Goal: Information Seeking & Learning: Learn about a topic

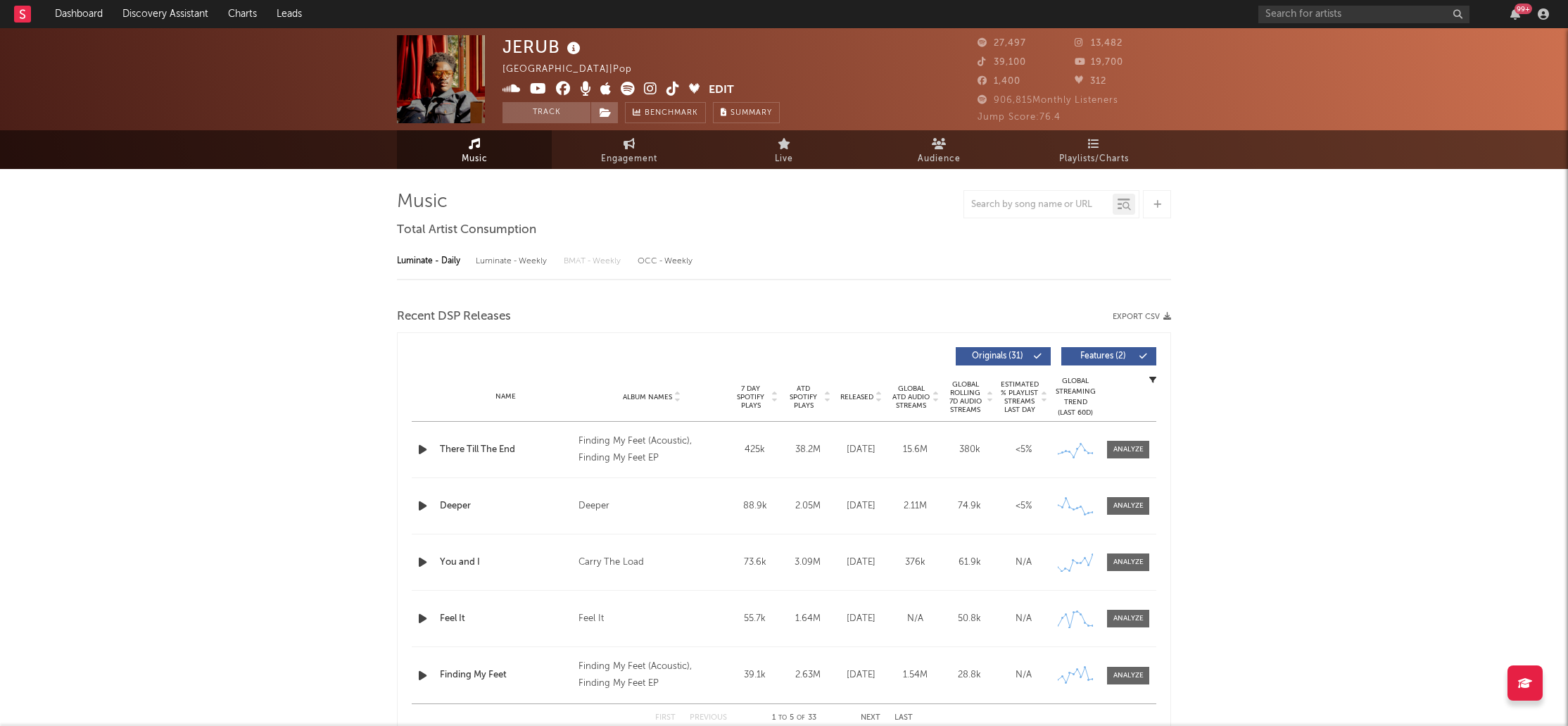
select select "6m"
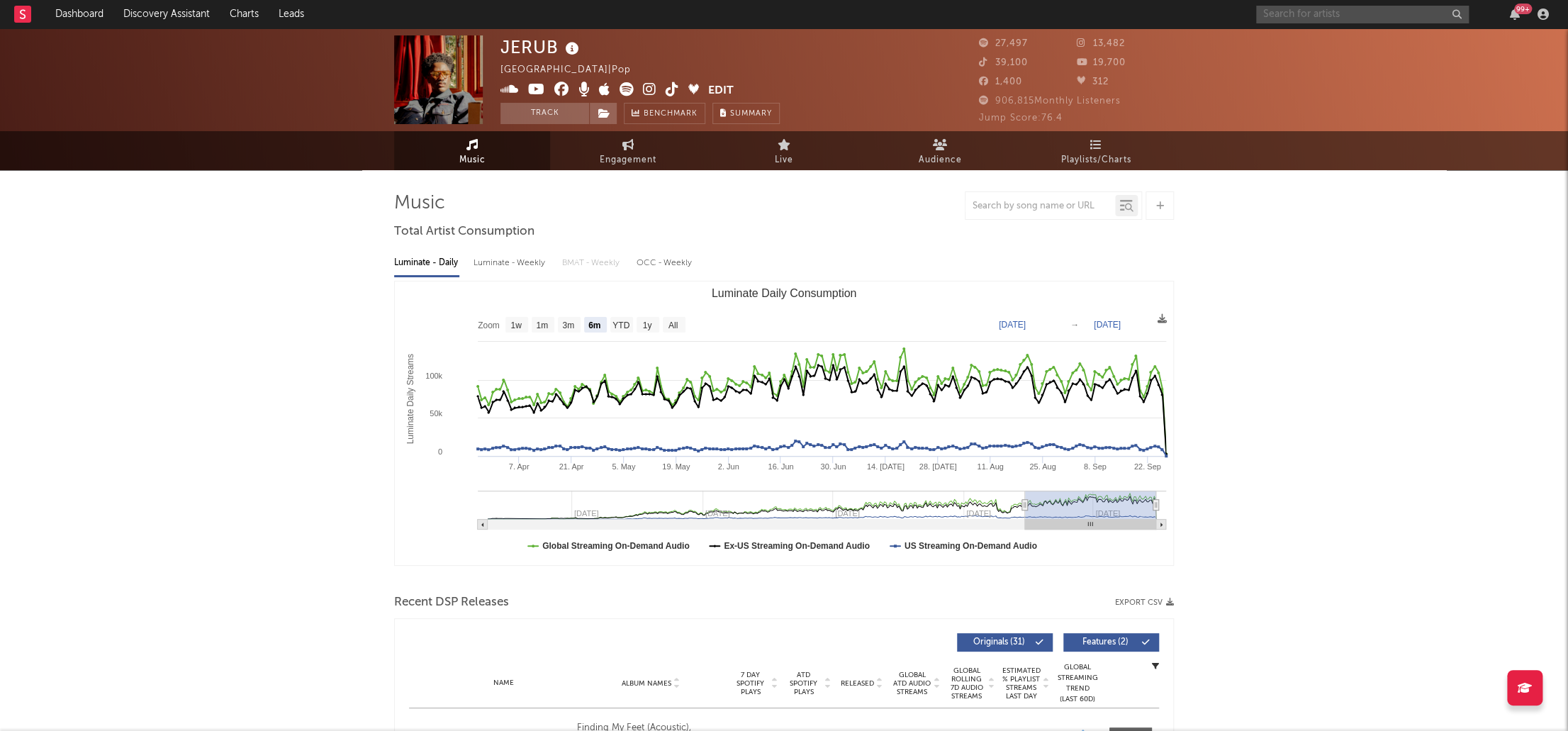
click at [1283, 15] on input "text" at bounding box center [1363, 14] width 213 height 18
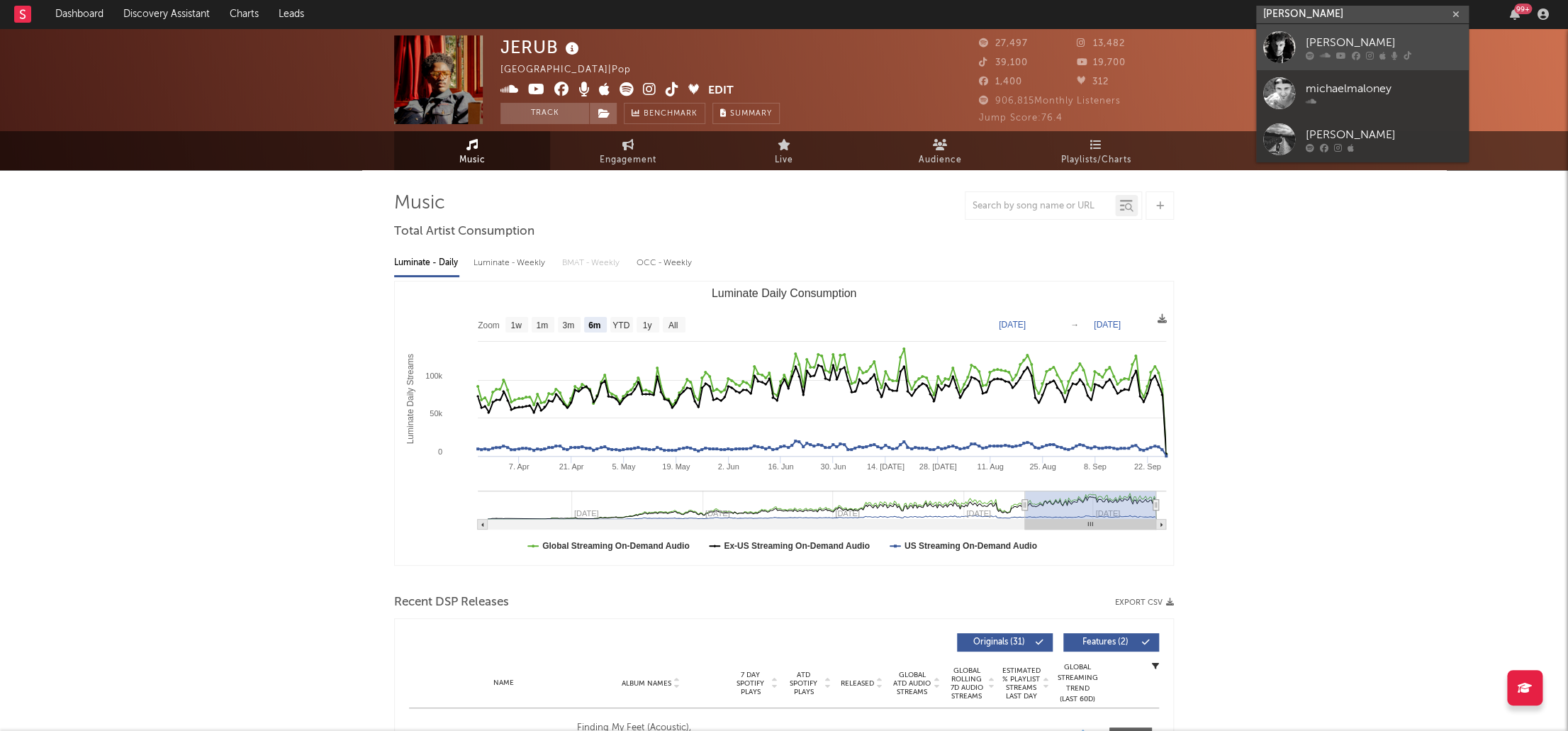
type input "[PERSON_NAME]"
drag, startPoint x: 1338, startPoint y: 42, endPoint x: 545, endPoint y: 427, distance: 881.5
click at [1338, 42] on div "[PERSON_NAME]" at bounding box center [1384, 43] width 156 height 17
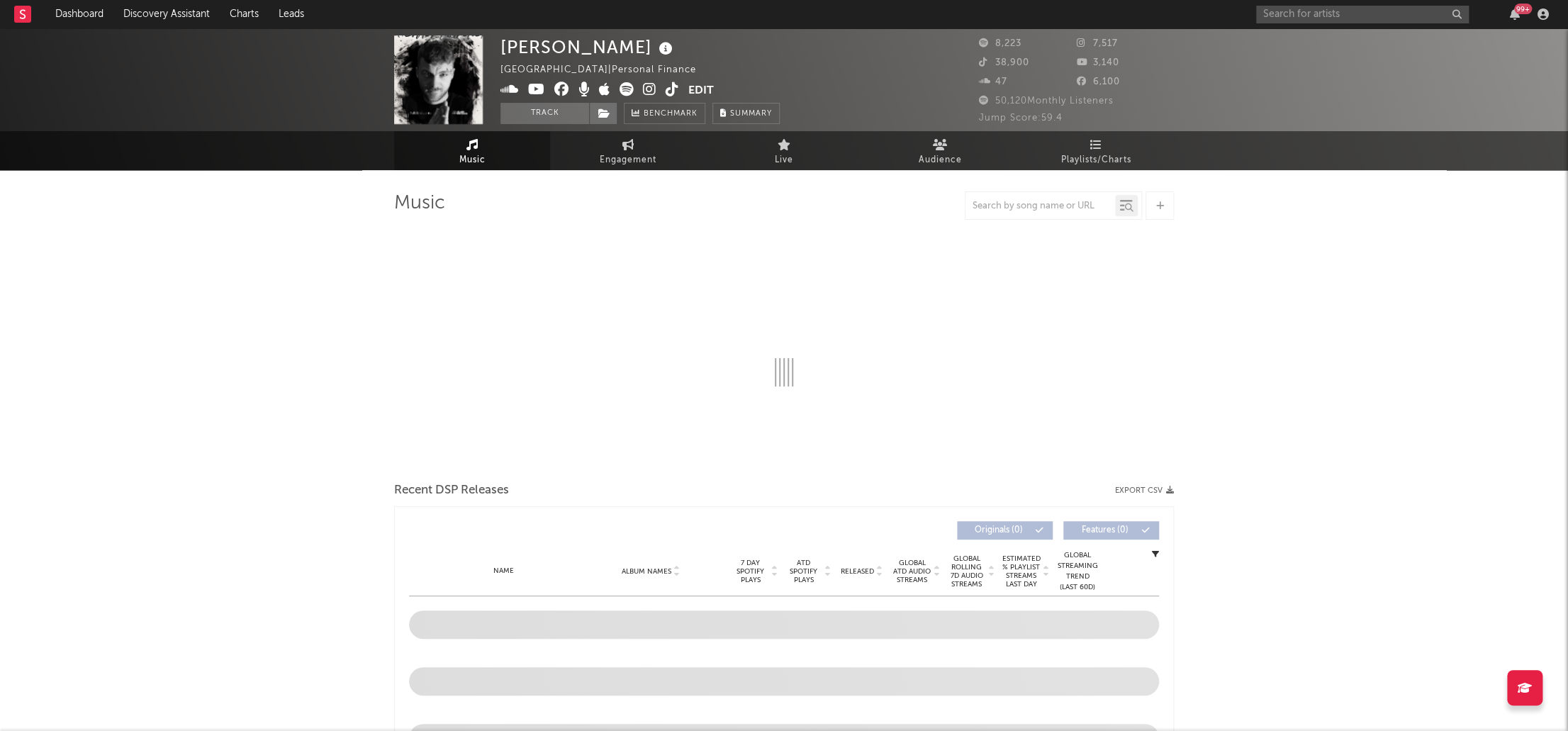
select select "6m"
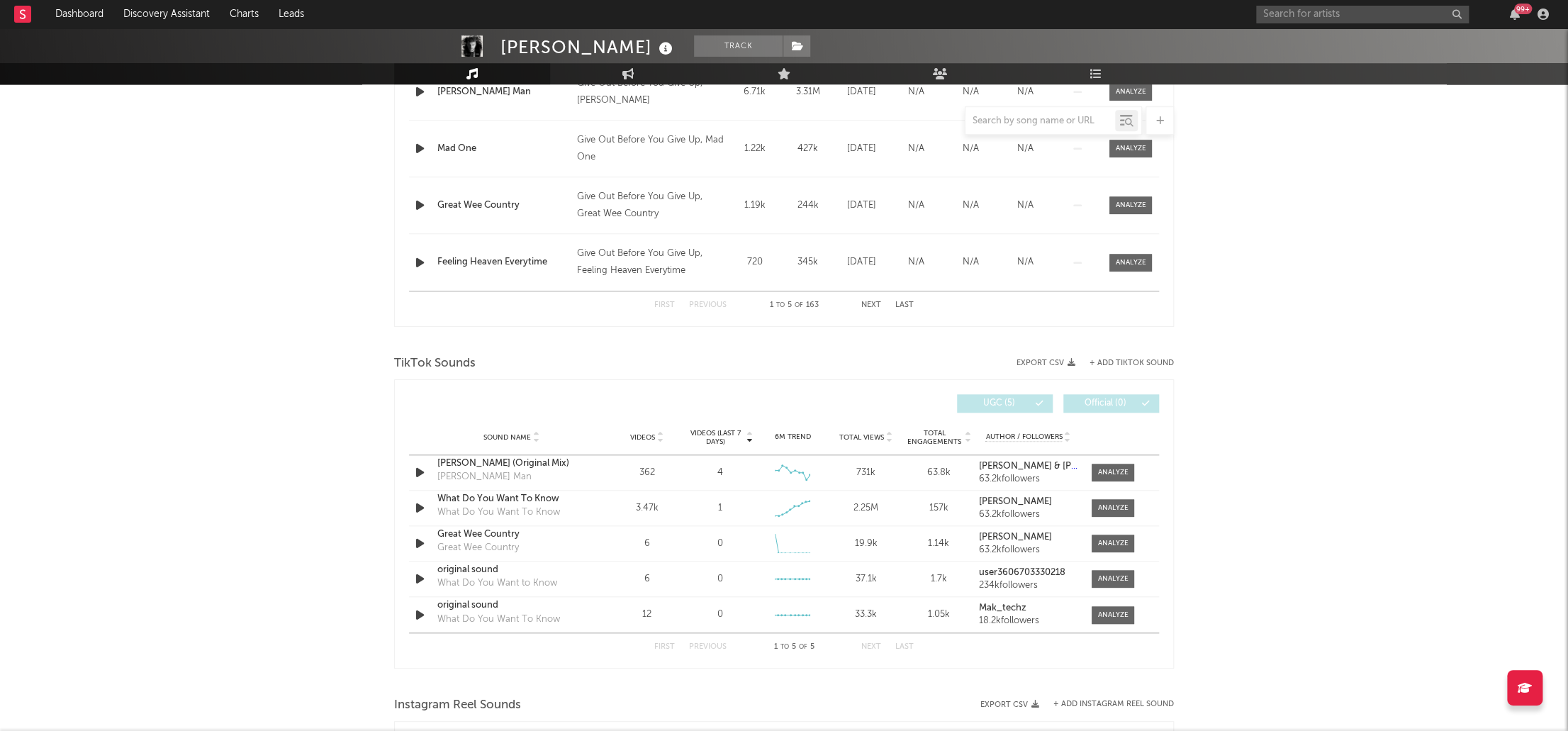
scroll to position [709, 0]
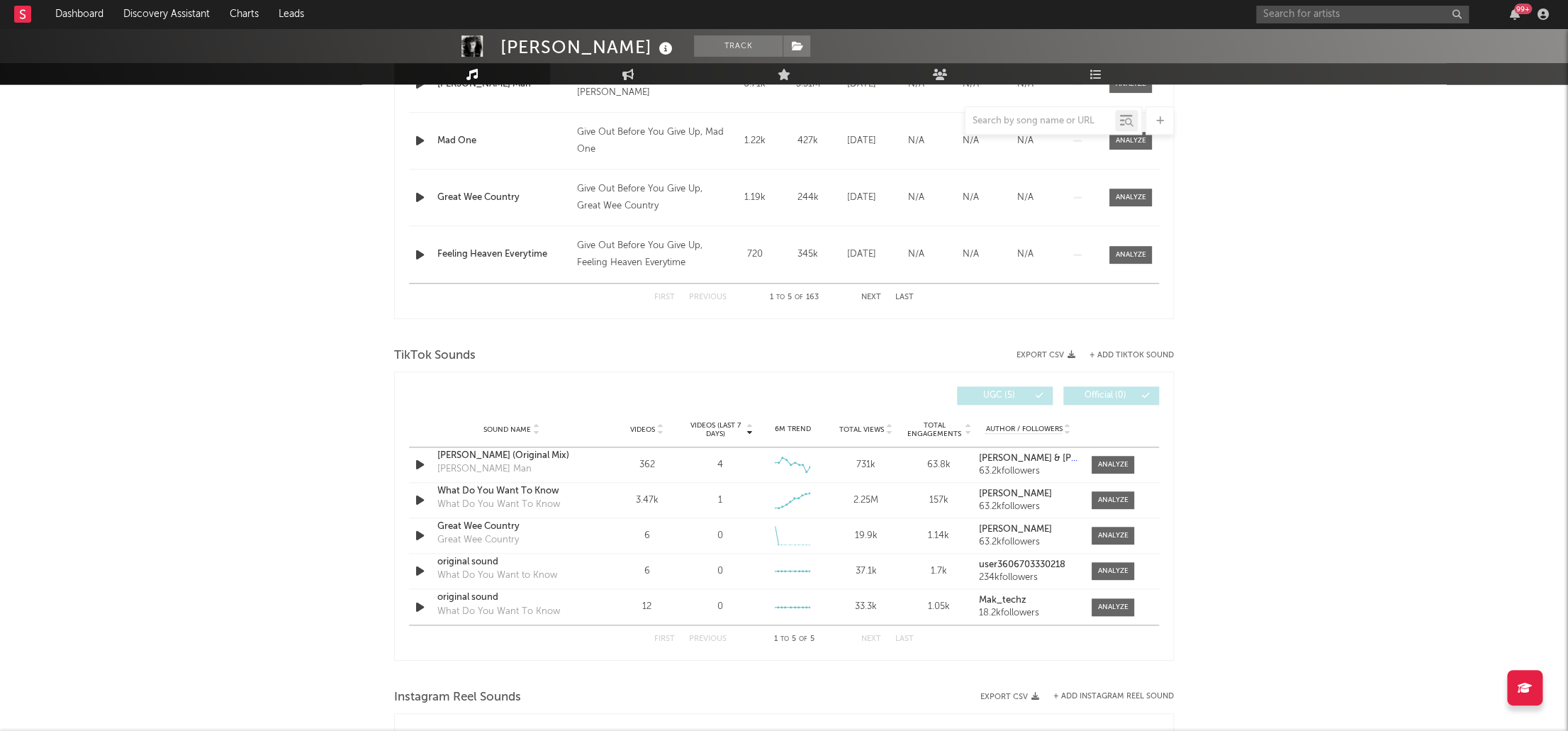
click at [867, 427] on span "Total Views" at bounding box center [861, 429] width 44 height 8
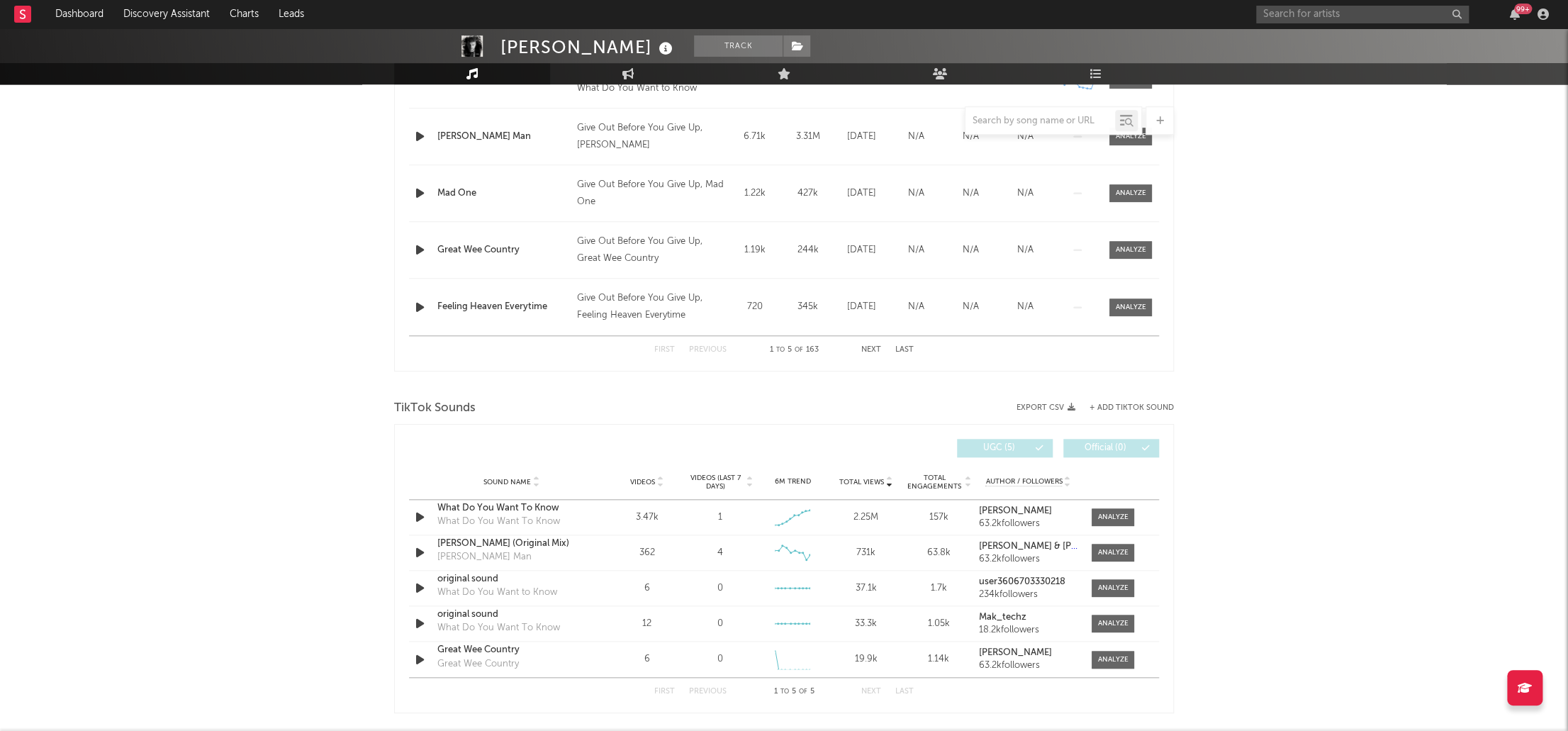
scroll to position [650, 0]
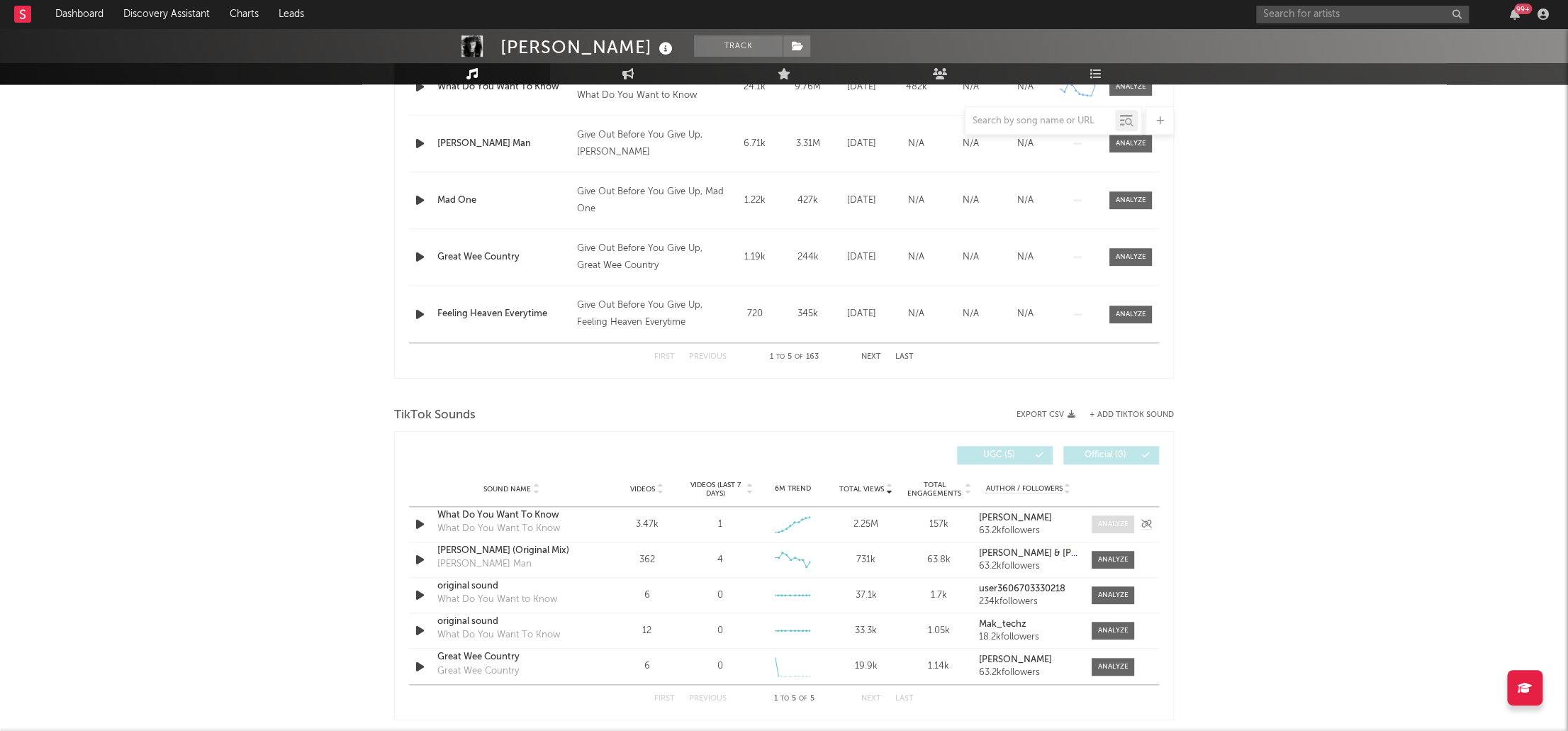
click at [1103, 523] on div at bounding box center [1114, 524] width 30 height 11
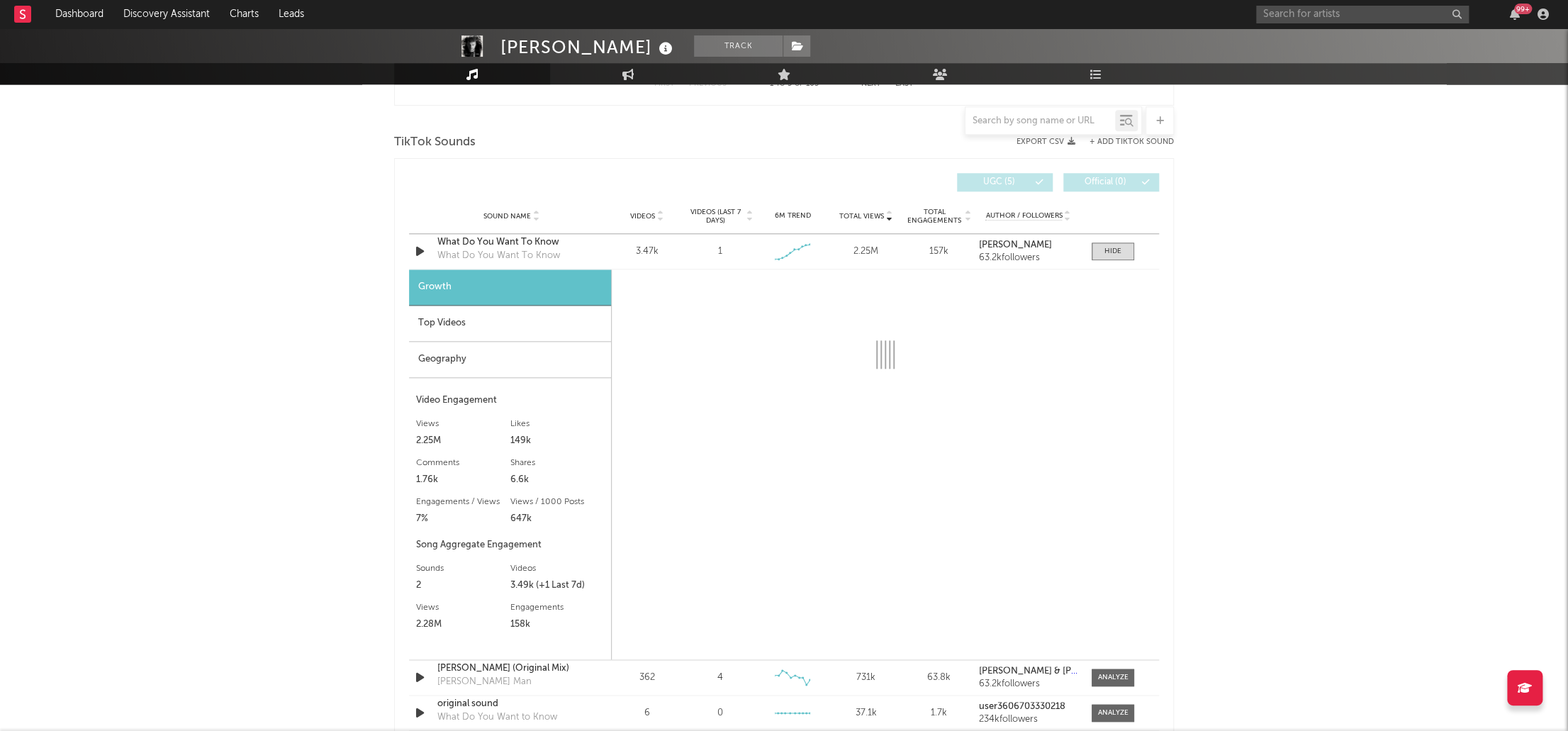
scroll to position [964, 0]
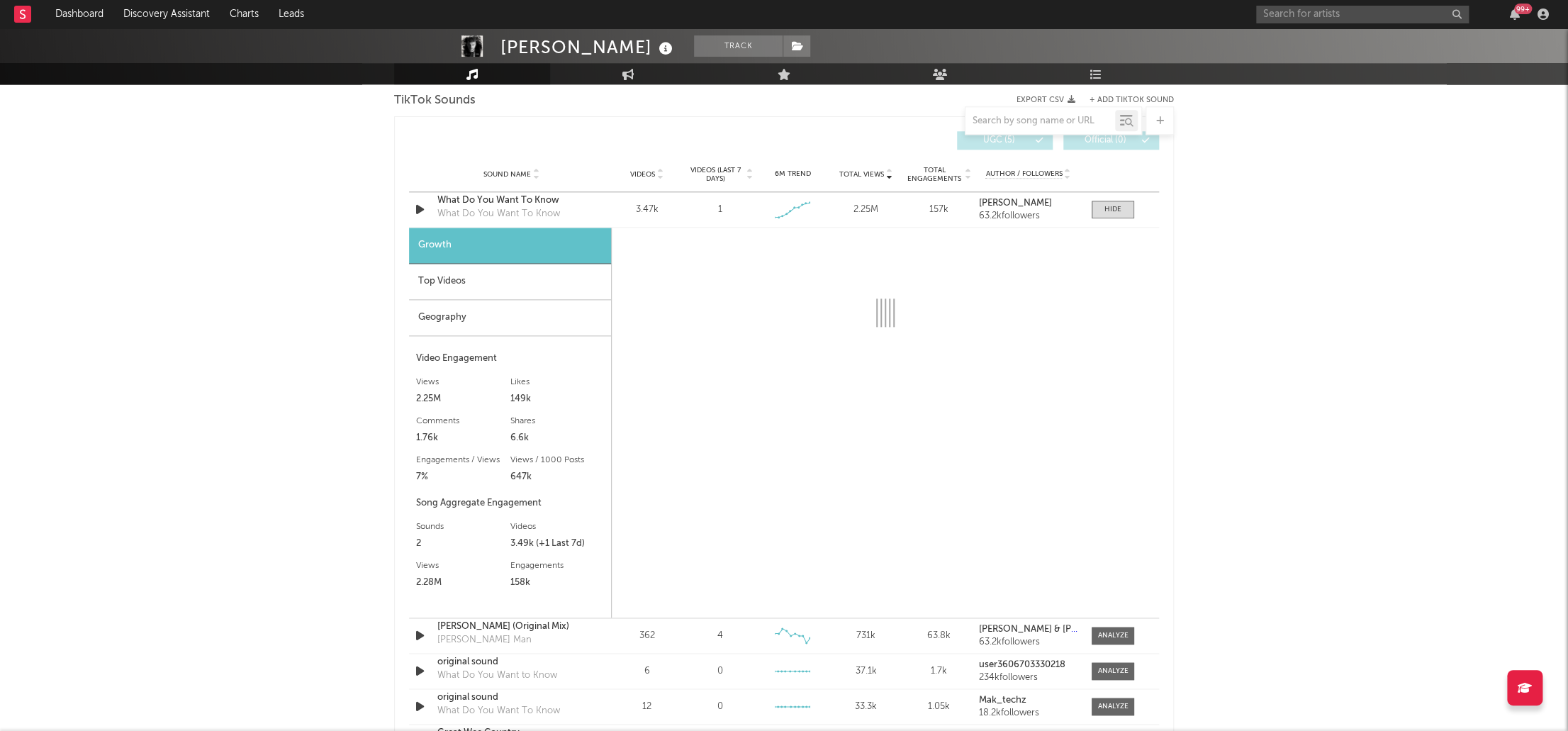
click at [439, 310] on div "Geography" at bounding box center [510, 318] width 202 height 36
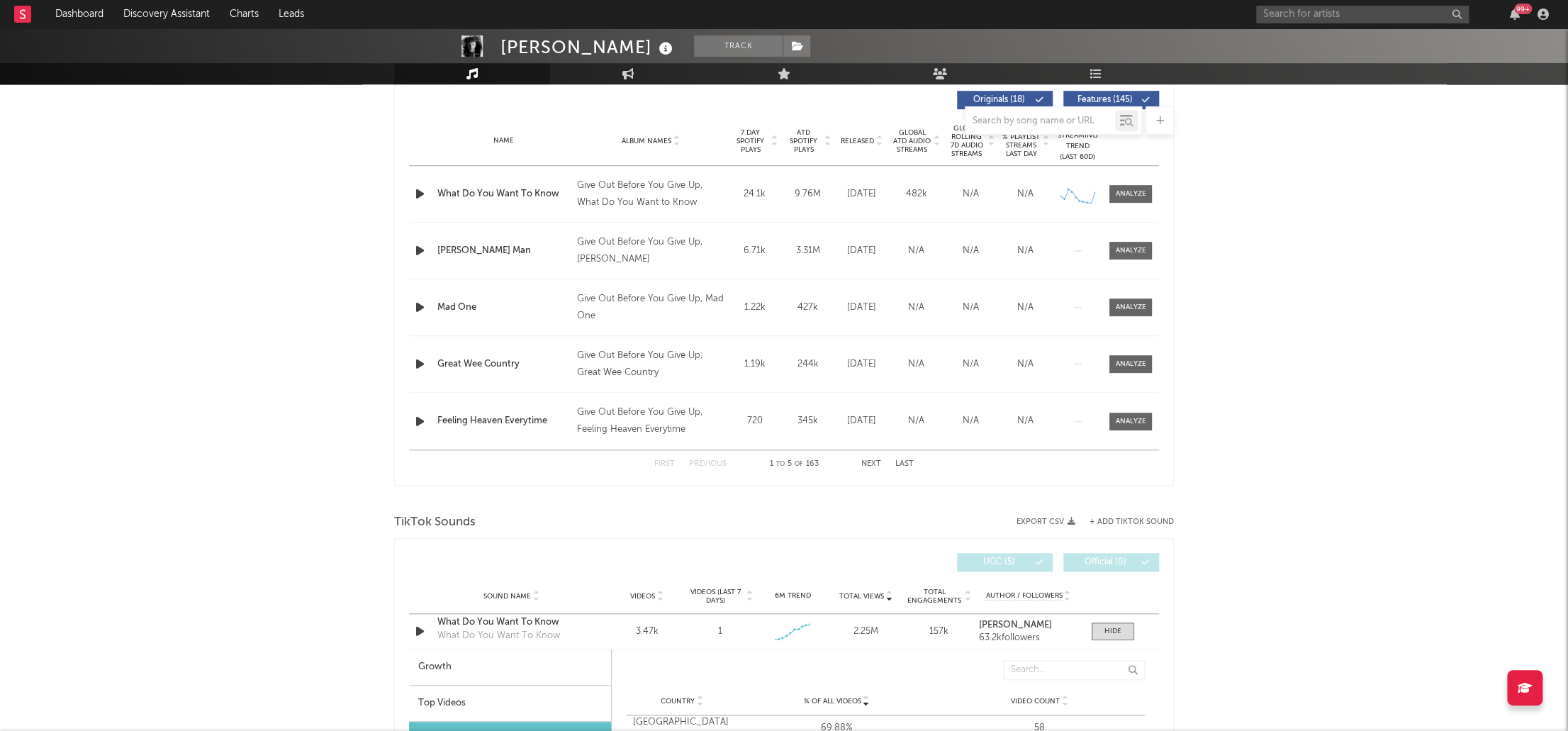
scroll to position [492, 0]
